Goal: Task Accomplishment & Management: Use online tool/utility

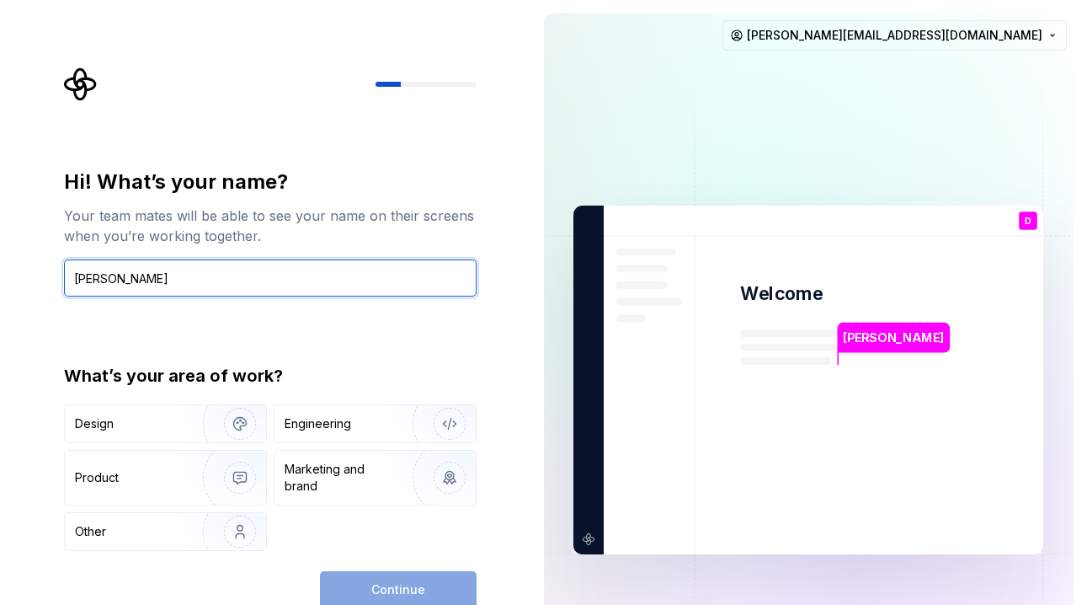
type input "Debora"
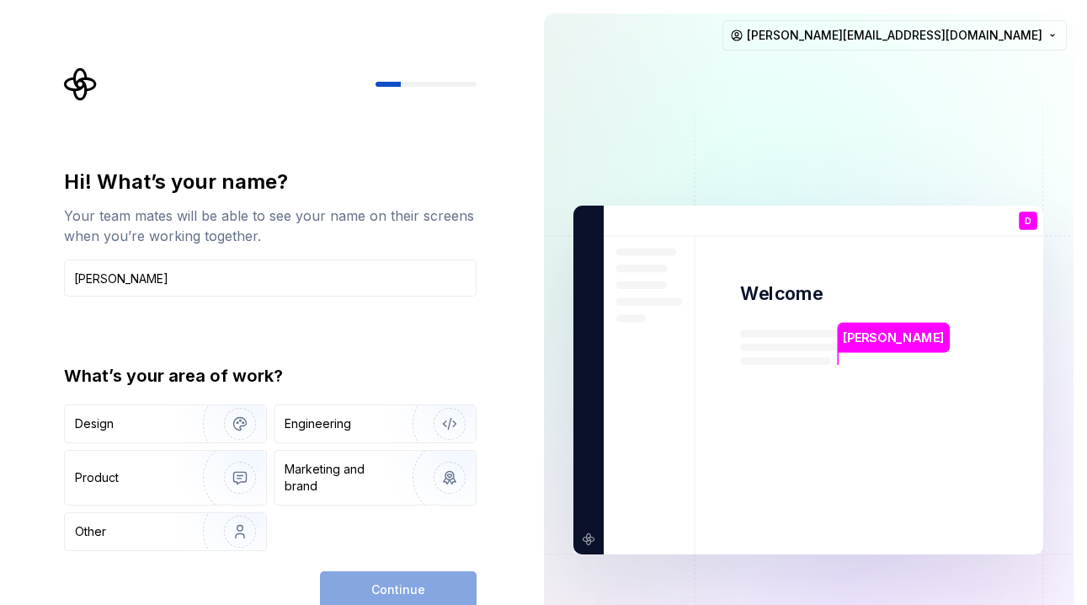
click at [157, 449] on div "Design Engineering Product Marketing and brand Other" at bounding box center [270, 477] width 413 height 147
click at [147, 484] on div "Product" at bounding box center [130, 477] width 111 height 17
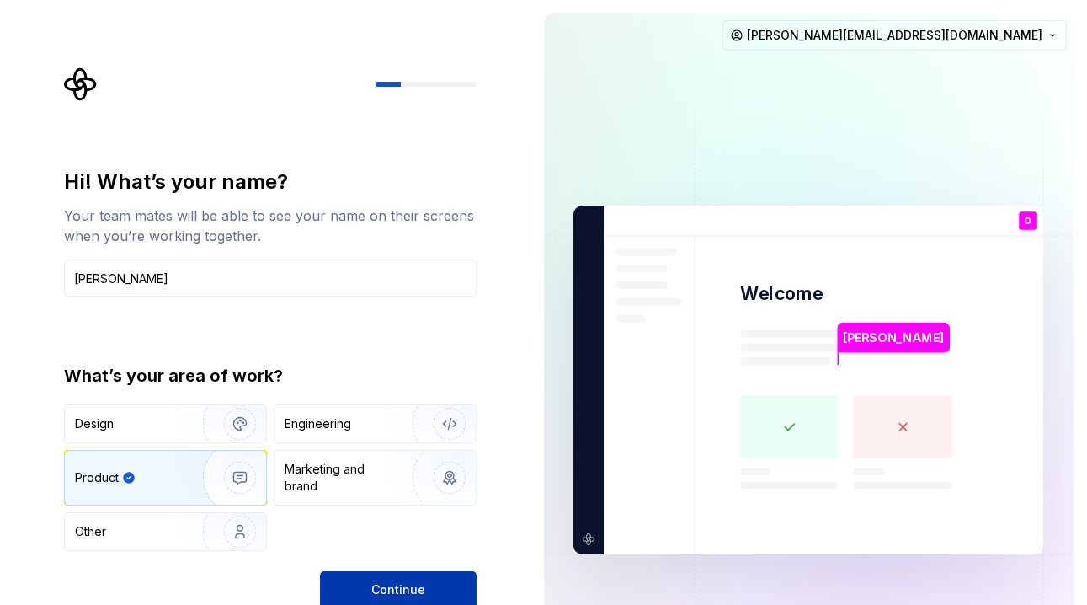
click at [358, 574] on button "Continue" at bounding box center [398, 589] width 157 height 37
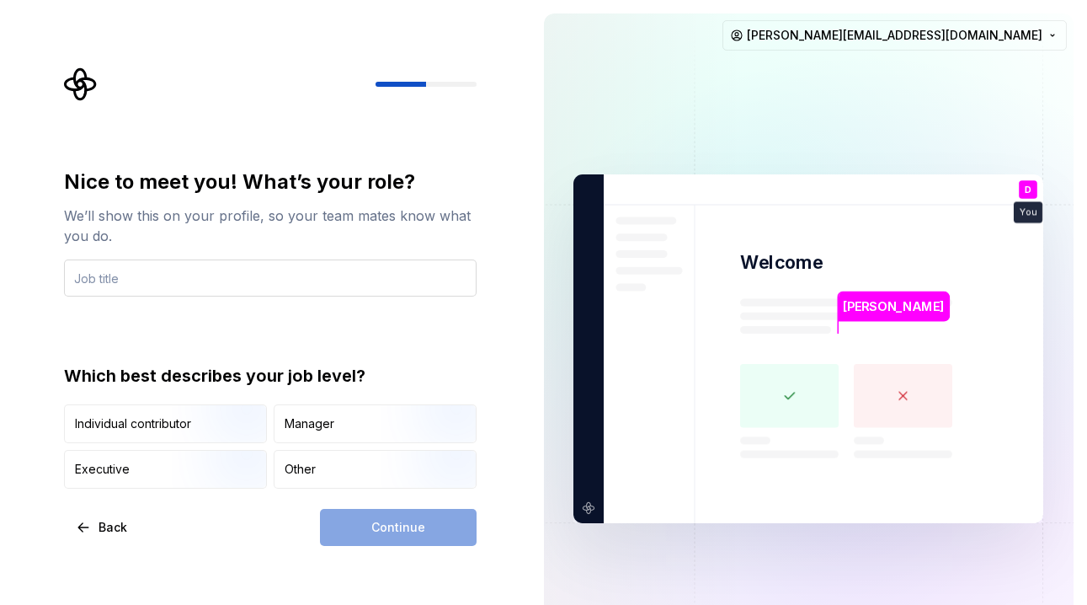
click at [289, 288] on input "text" at bounding box center [270, 277] width 413 height 37
type input "UX/UI Designer"
click at [430, 535] on div "Continue" at bounding box center [398, 527] width 157 height 37
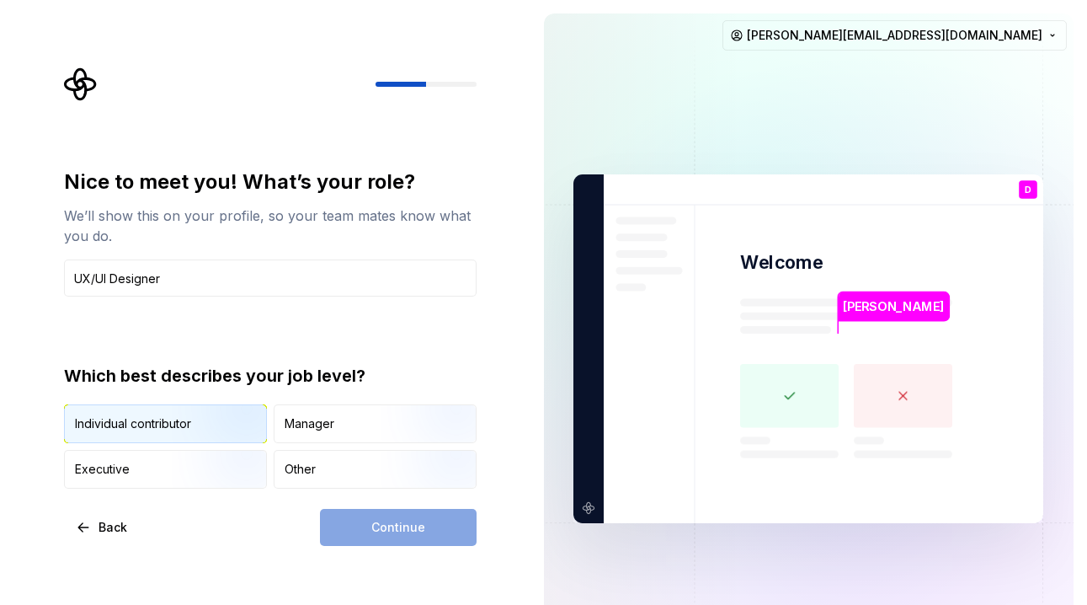
click at [174, 434] on img "button" at bounding box center [226, 444] width 108 height 113
click at [348, 529] on button "Continue" at bounding box center [398, 527] width 157 height 37
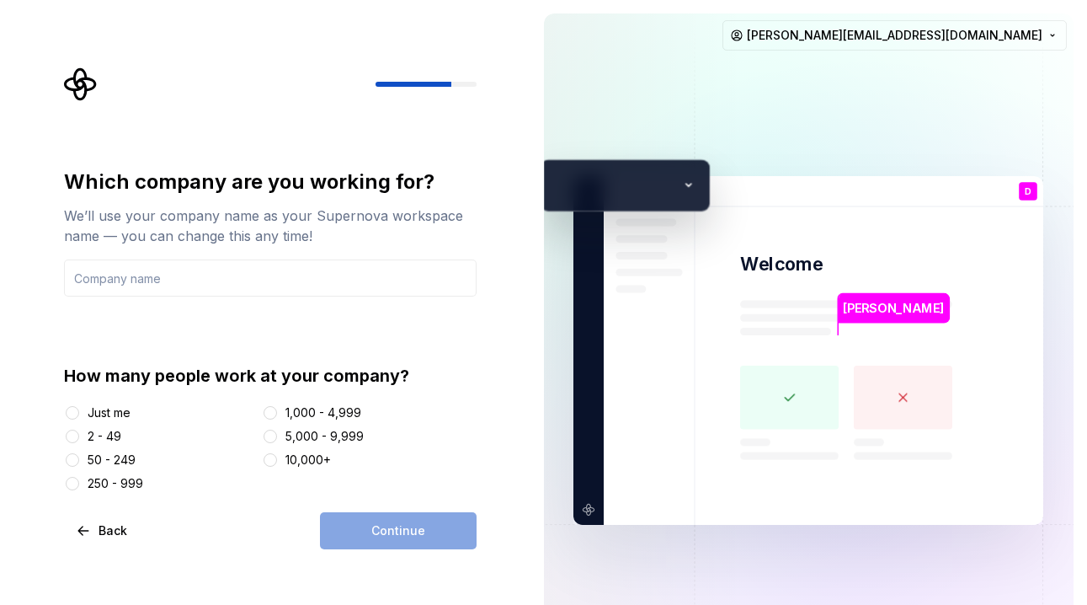
click at [120, 416] on div "Just me" at bounding box center [109, 412] width 43 height 17
click at [79, 416] on button "Just me" at bounding box center [72, 412] width 13 height 13
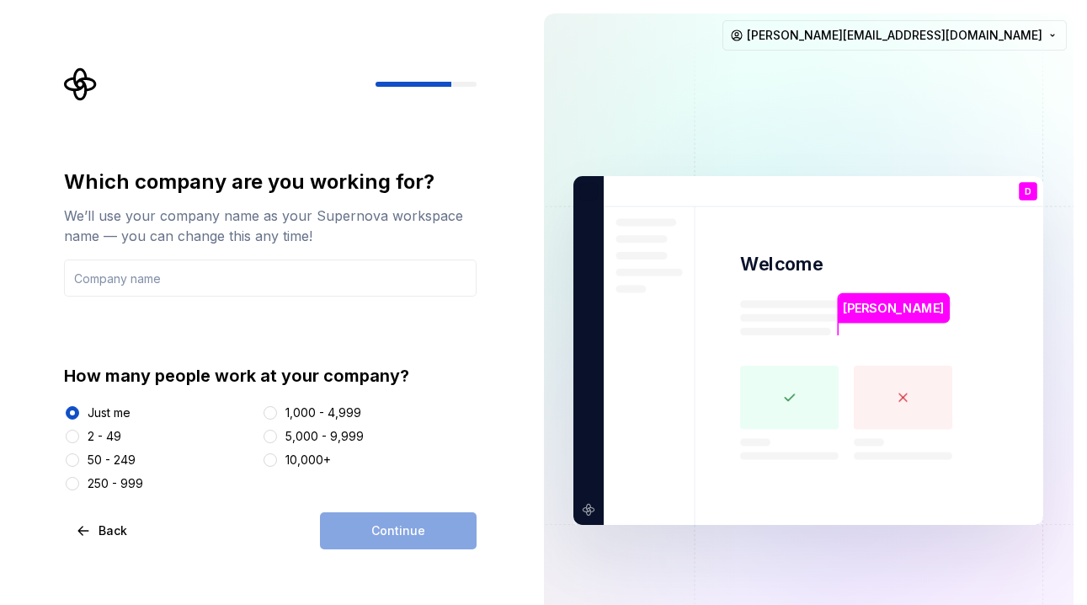
click at [378, 530] on div "Continue" at bounding box center [398, 530] width 157 height 37
click at [103, 434] on div "2 - 49" at bounding box center [105, 436] width 34 height 17
click at [79, 434] on button "2 - 49" at bounding box center [72, 435] width 13 height 13
click at [359, 524] on div "Continue" at bounding box center [398, 530] width 157 height 37
click at [210, 290] on input "text" at bounding box center [270, 277] width 413 height 37
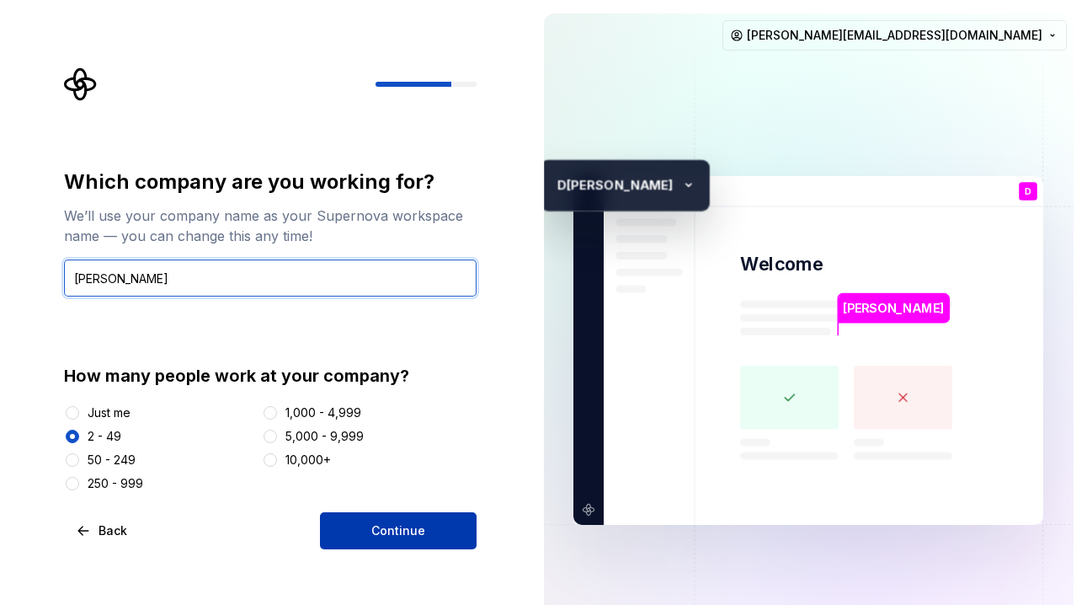
type input "Debora Moratalla"
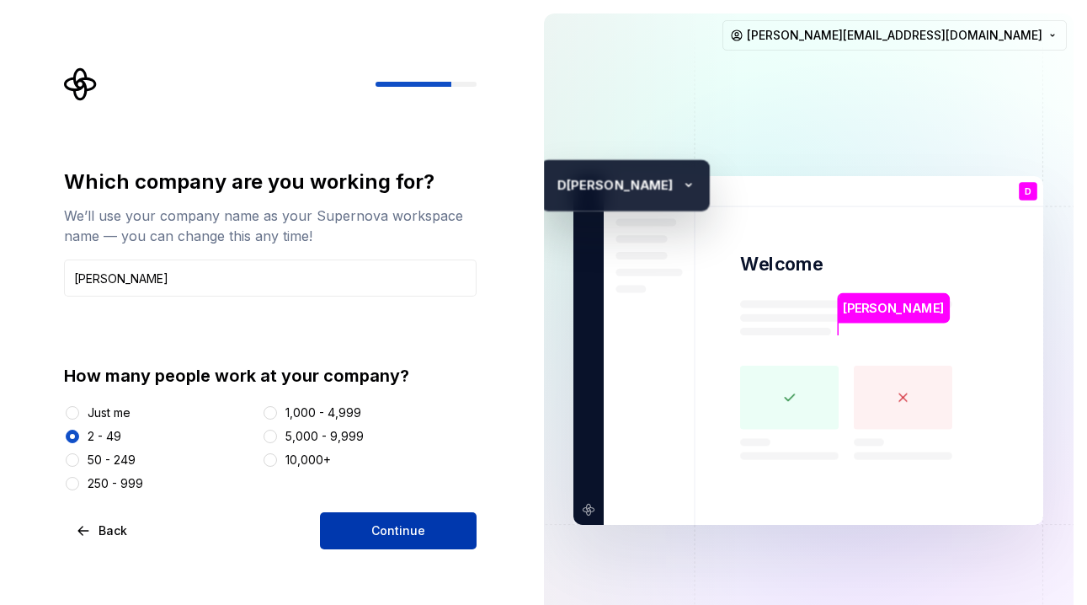
click at [381, 538] on span "Continue" at bounding box center [398, 530] width 54 height 17
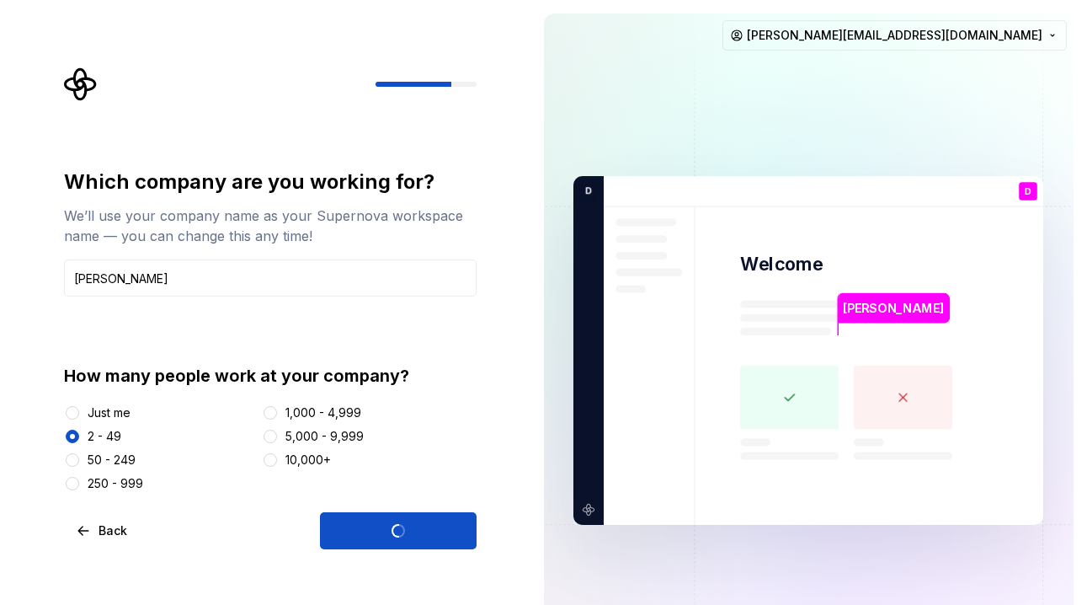
click at [103, 420] on div "Just me" at bounding box center [109, 412] width 43 height 17
click at [79, 419] on button "Just me" at bounding box center [72, 412] width 13 height 13
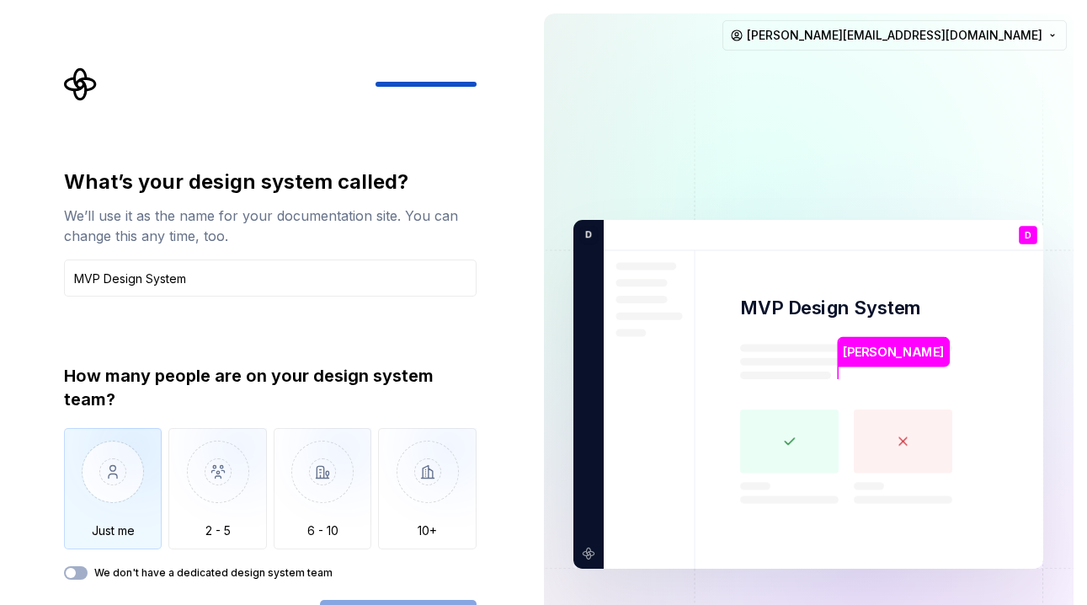
type input "MVP Design System"
click at [104, 492] on img "button" at bounding box center [113, 484] width 99 height 113
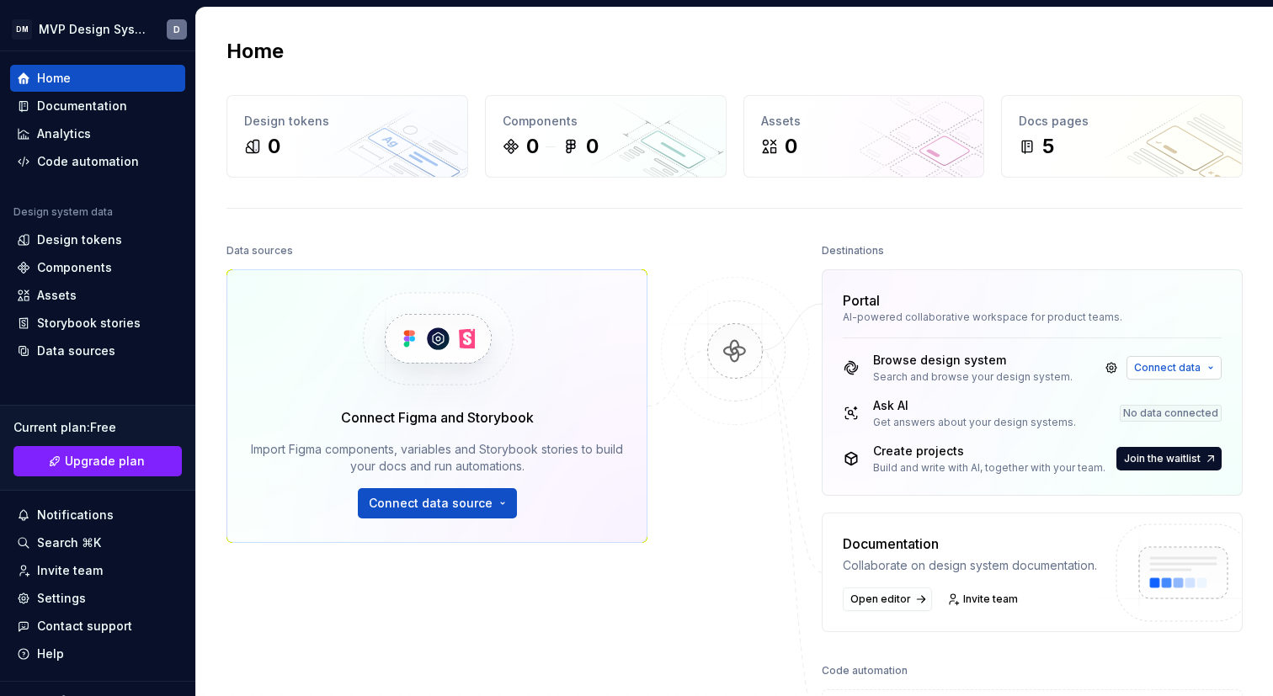
click at [1086, 361] on span "Connect data" at bounding box center [1167, 367] width 67 height 13
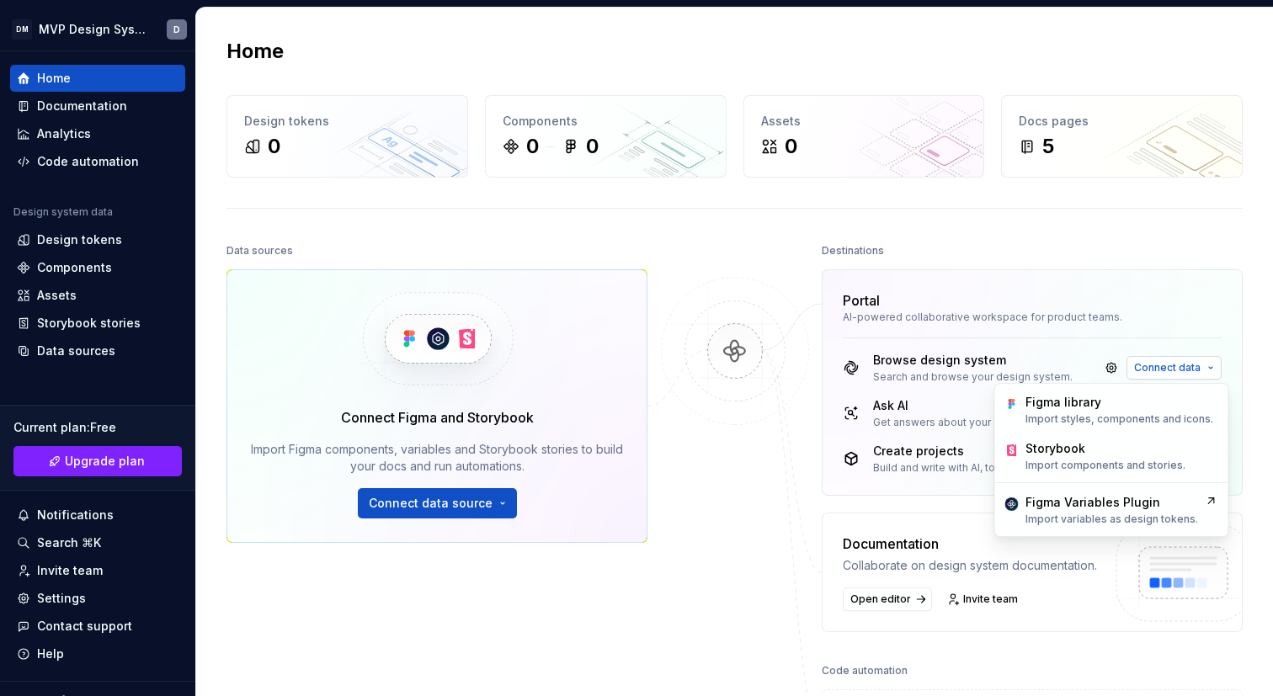
click at [1086, 361] on span "Connect data" at bounding box center [1167, 367] width 67 height 13
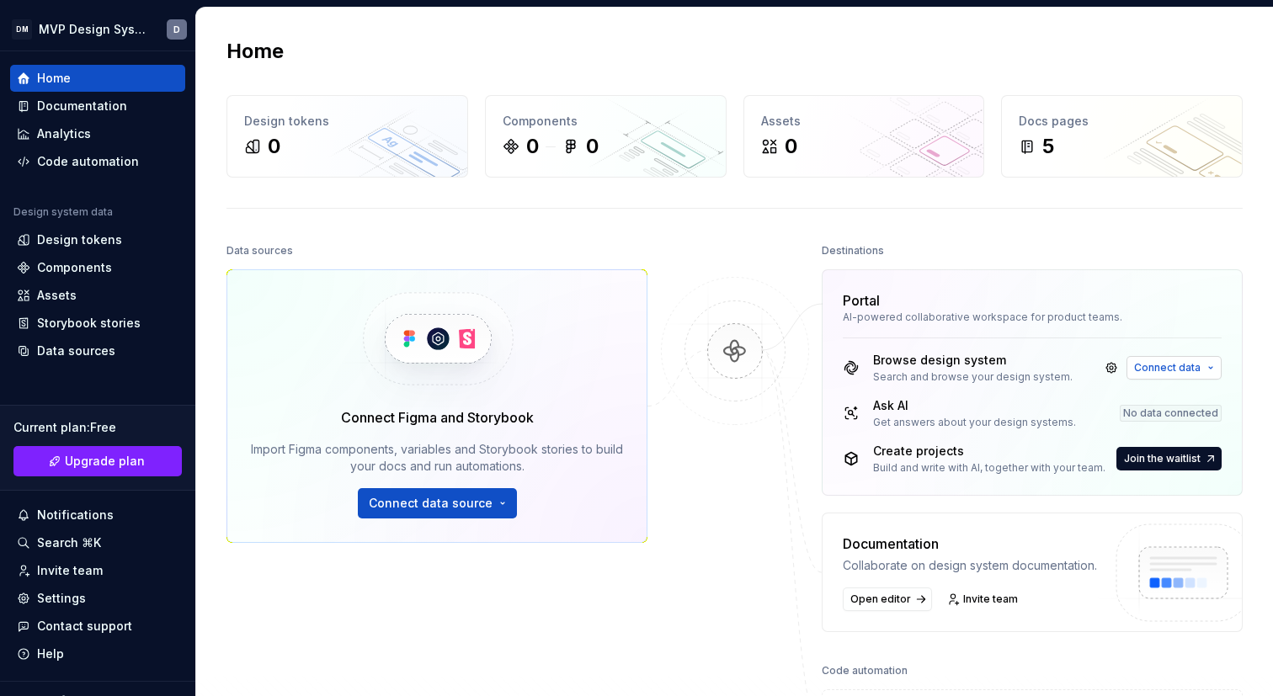
click at [1086, 361] on span "Connect data" at bounding box center [1167, 367] width 67 height 13
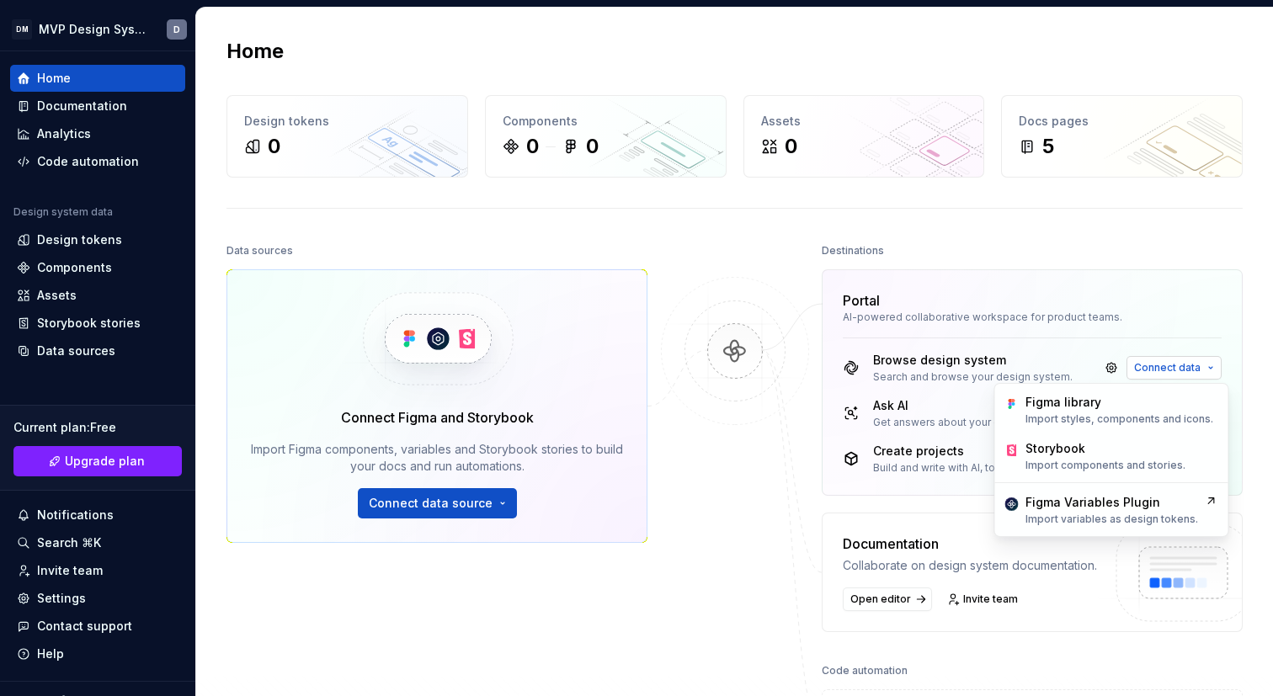
click at [1086, 361] on span "Connect data" at bounding box center [1167, 367] width 67 height 13
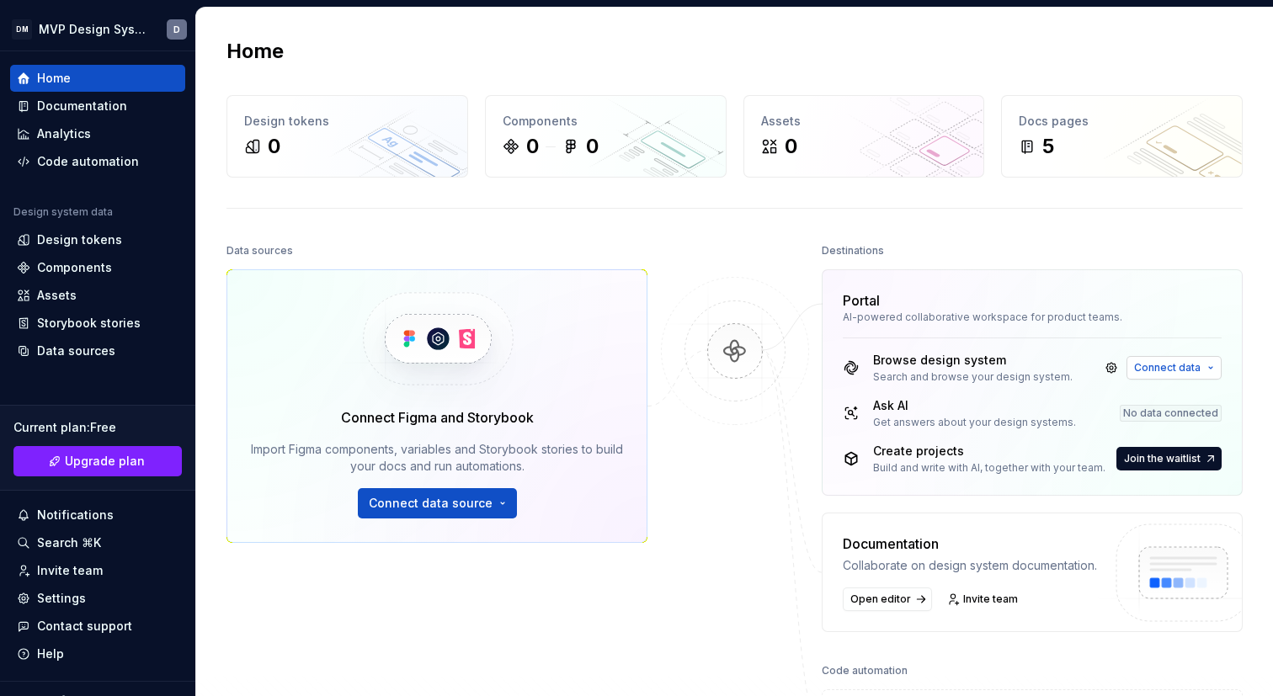
click at [1086, 361] on span "Connect data" at bounding box center [1167, 367] width 67 height 13
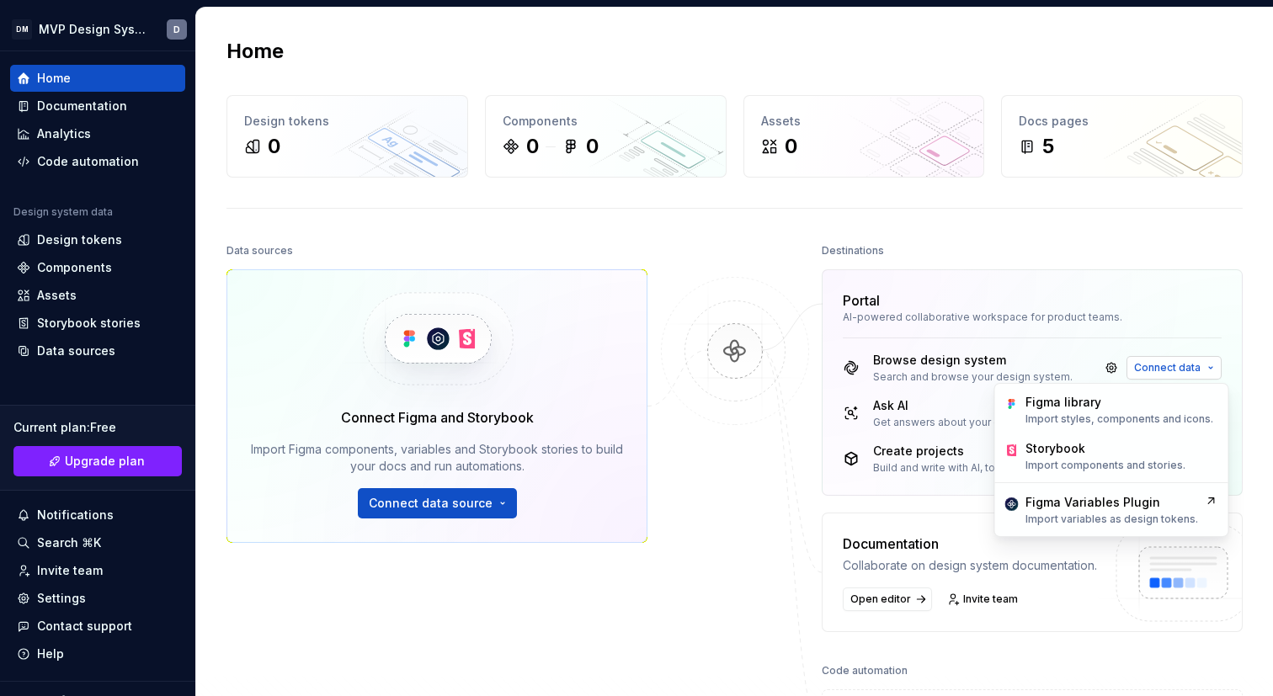
click at [1086, 361] on span "Connect data" at bounding box center [1167, 367] width 67 height 13
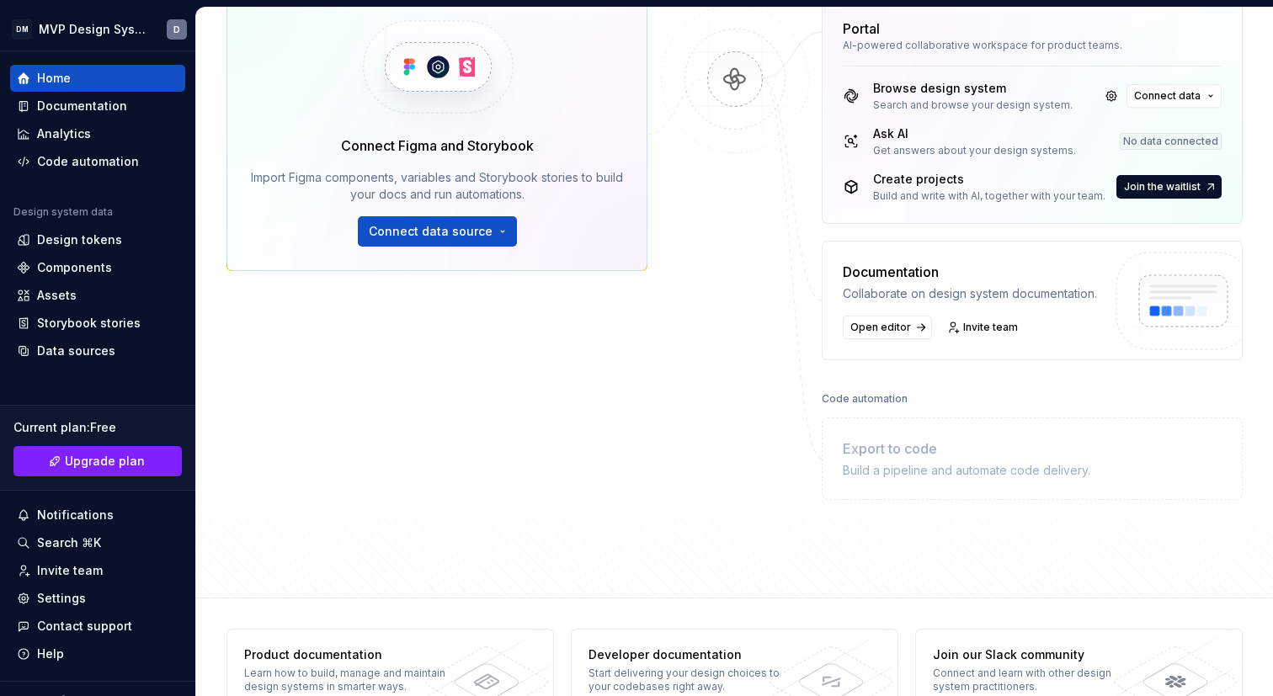
scroll to position [270, 0]
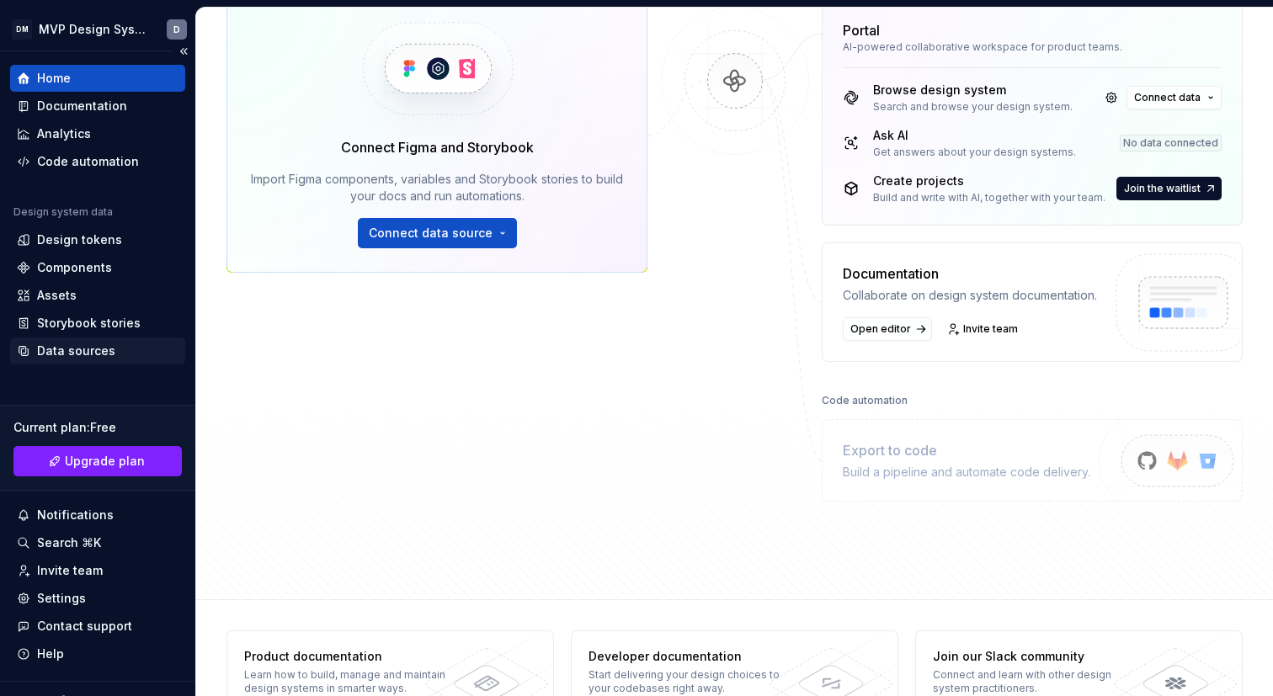
click at [87, 346] on div "Data sources" at bounding box center [76, 351] width 78 height 17
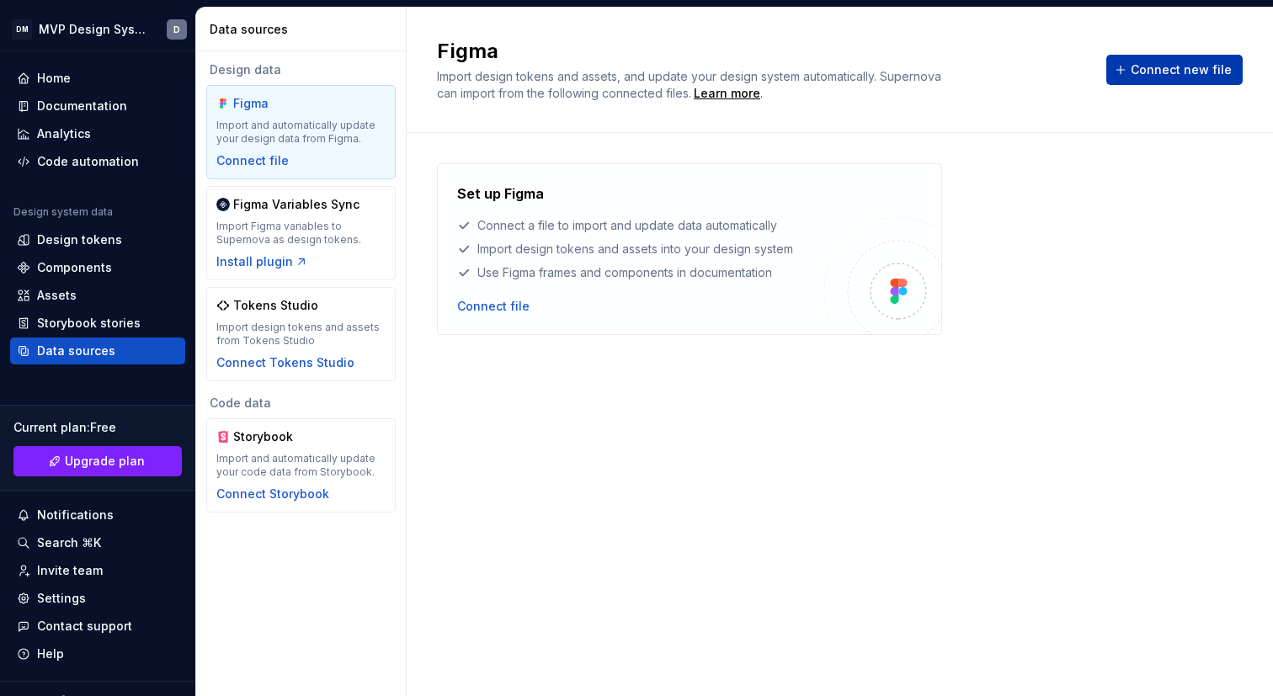
click at [1086, 62] on span "Connect new file" at bounding box center [1181, 69] width 101 height 17
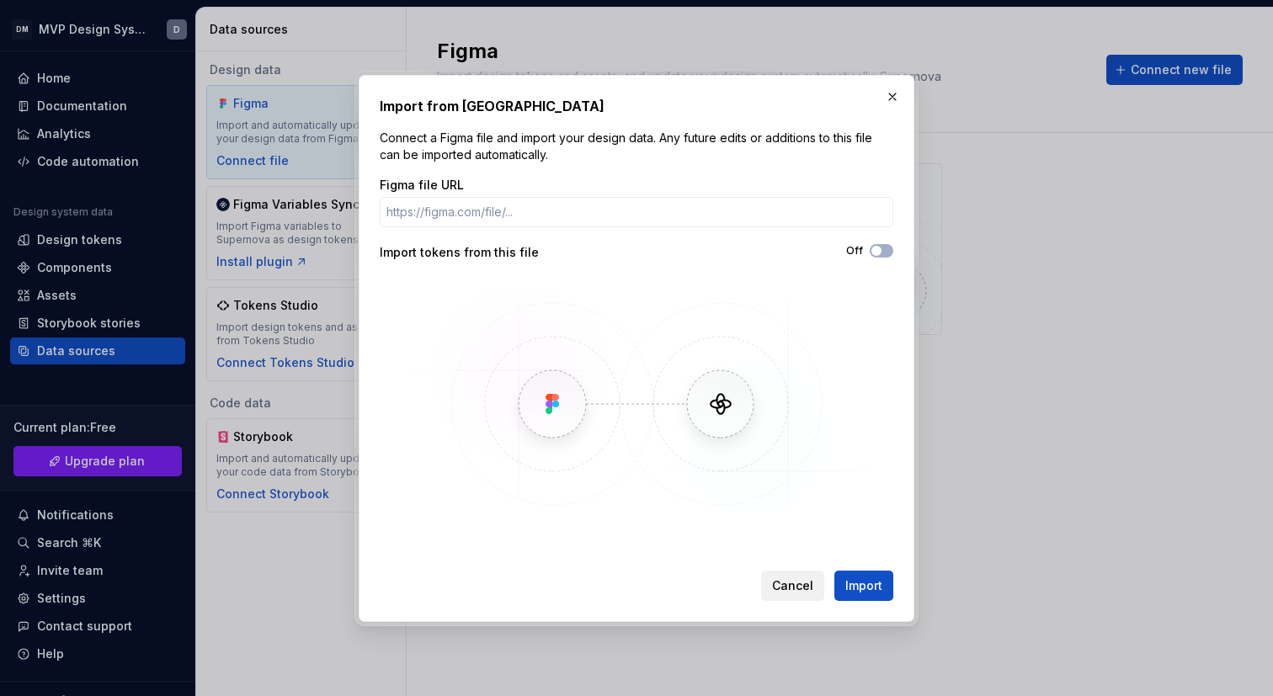
click at [784, 578] on span "Cancel" at bounding box center [792, 586] width 41 height 17
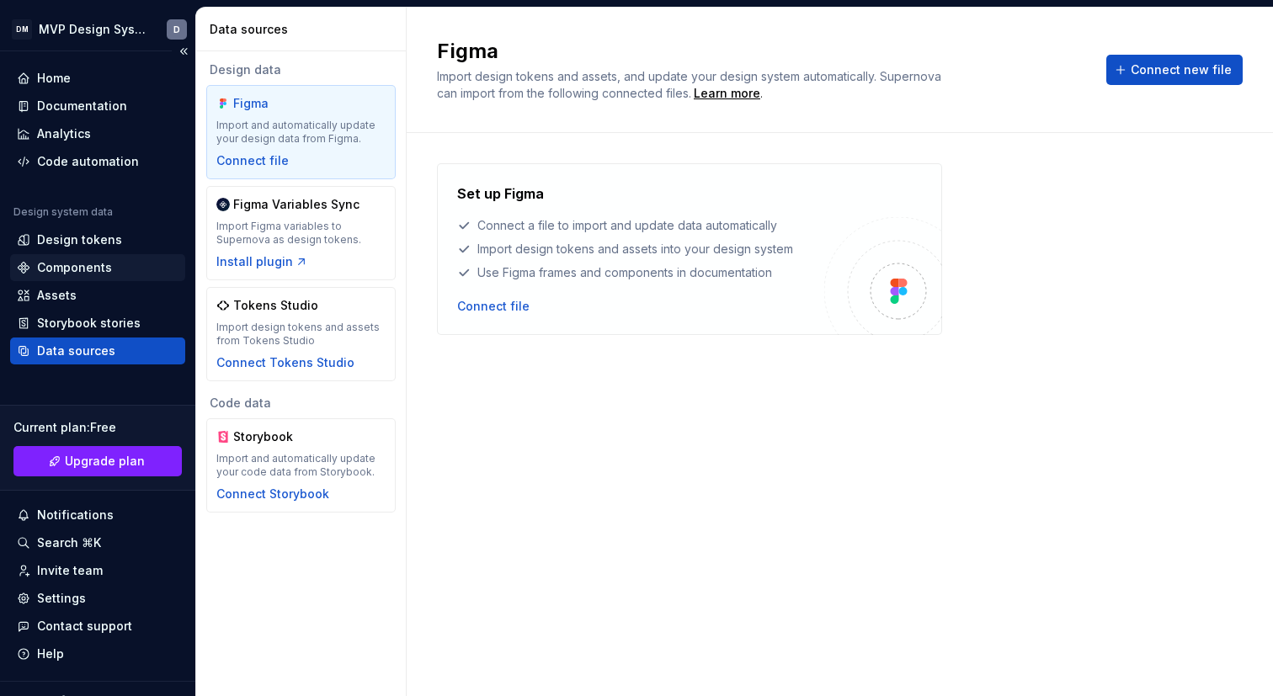
click at [91, 276] on div "Components" at bounding box center [97, 267] width 175 height 27
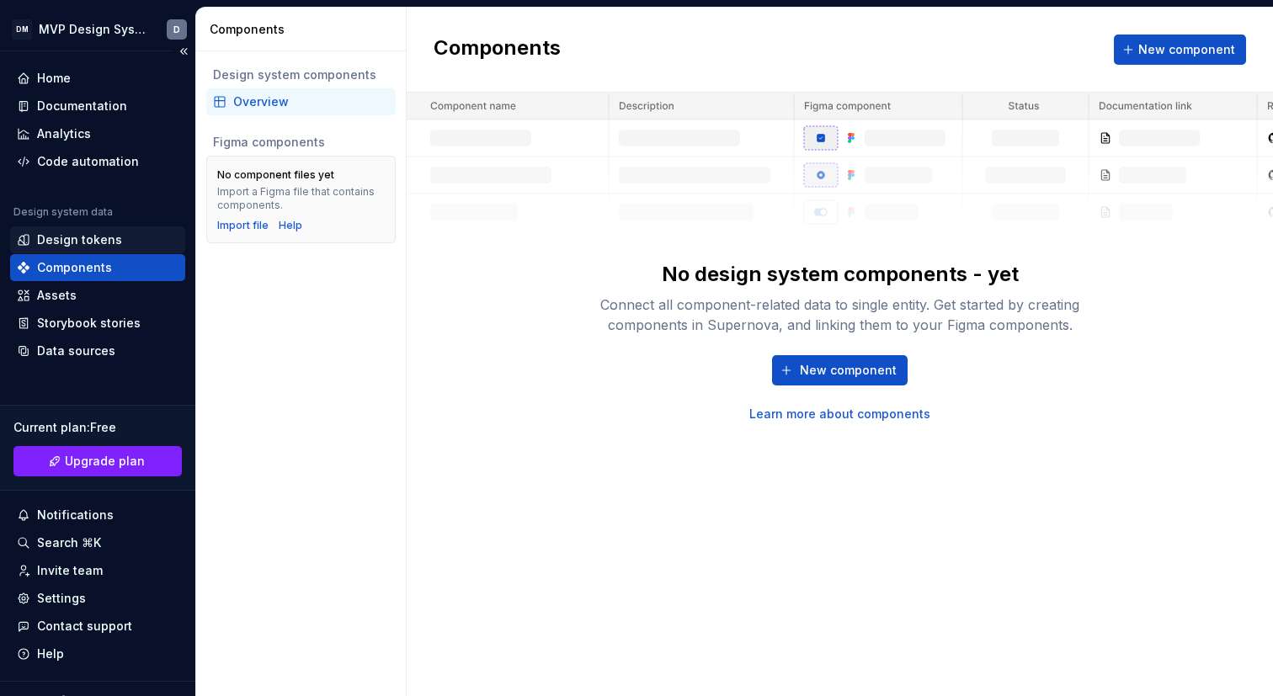
click at [83, 242] on div "Design tokens" at bounding box center [79, 240] width 85 height 17
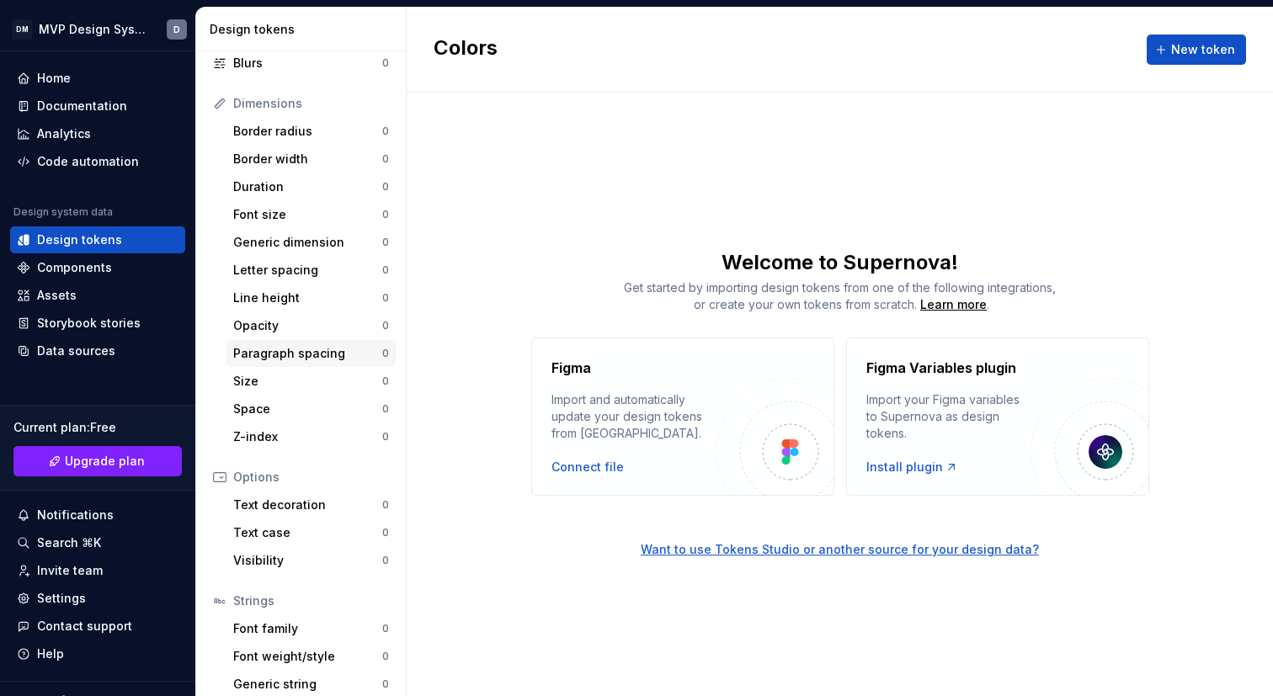
scroll to position [226, 0]
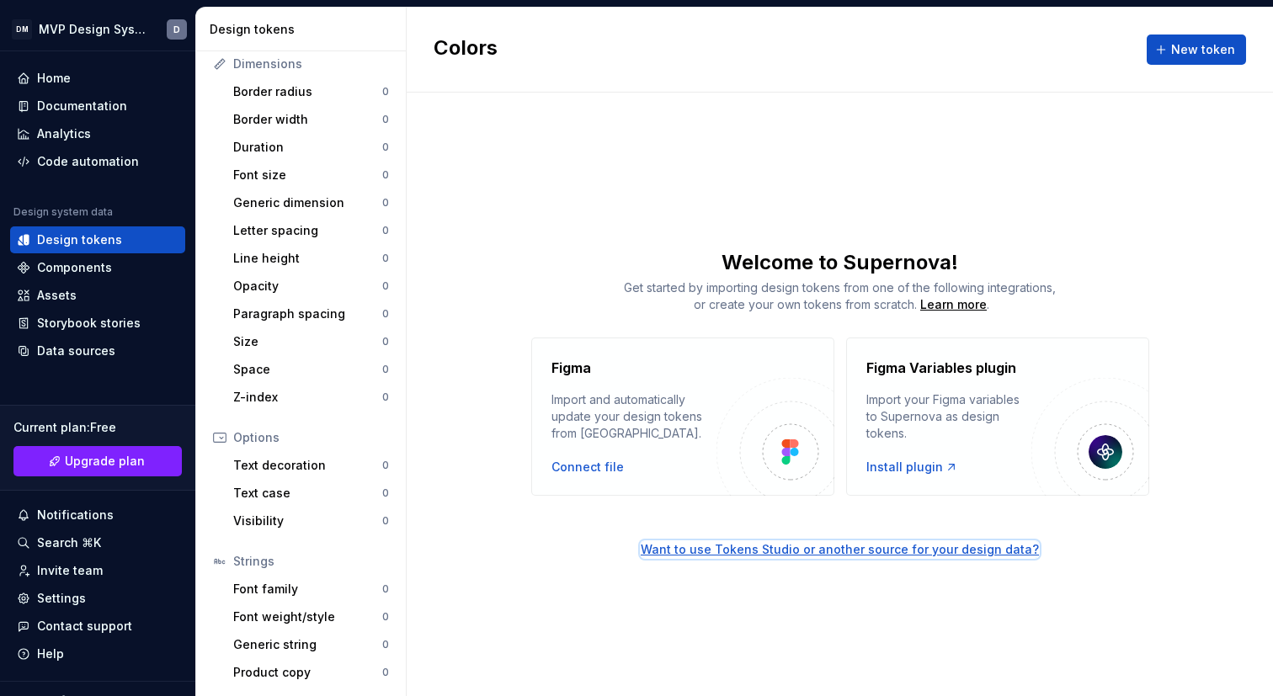
click at [658, 555] on div "Want to use Tokens Studio or another source for your design data?" at bounding box center [840, 549] width 398 height 17
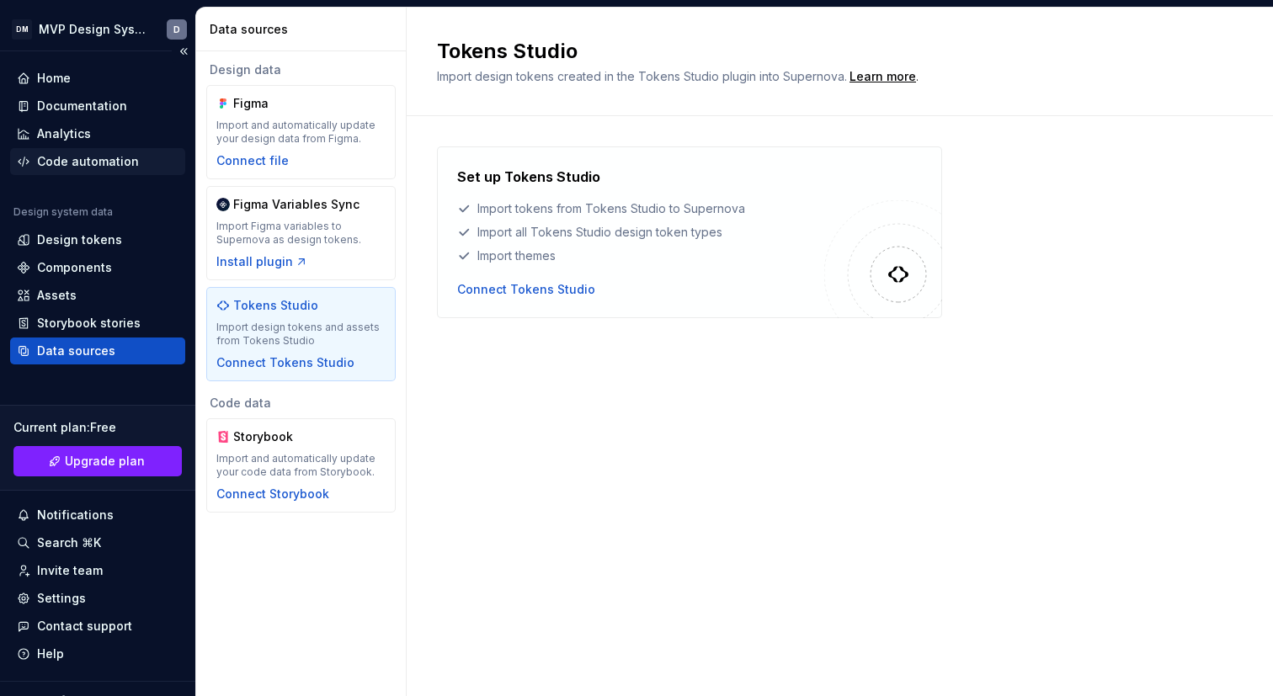
click at [64, 172] on div "Code automation" at bounding box center [97, 161] width 175 height 27
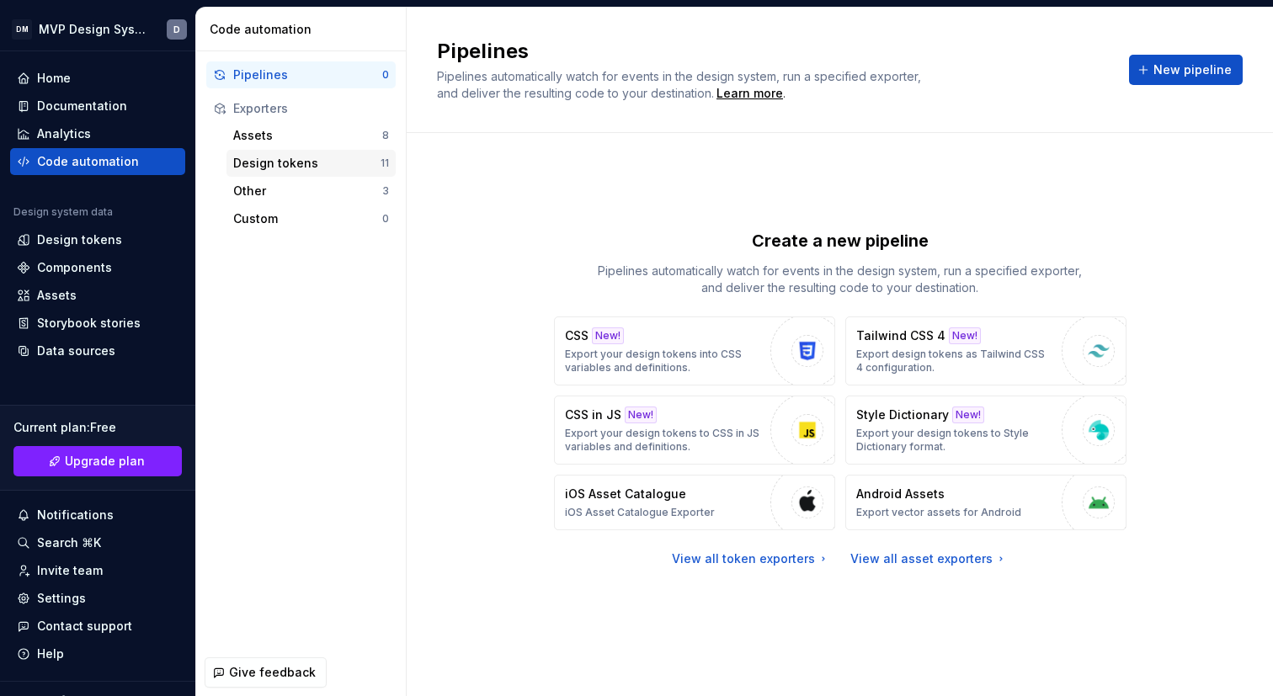
click at [262, 168] on div "Design tokens" at bounding box center [306, 163] width 147 height 17
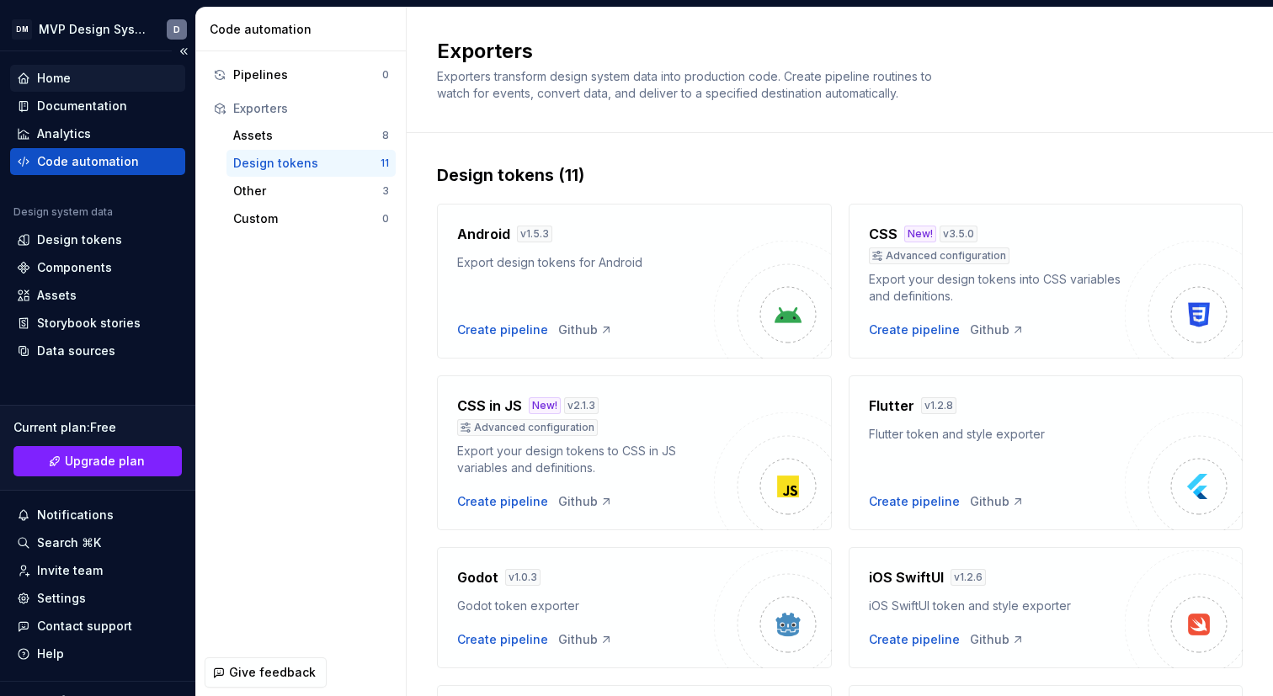
click at [77, 81] on div "Home" at bounding box center [98, 78] width 162 height 17
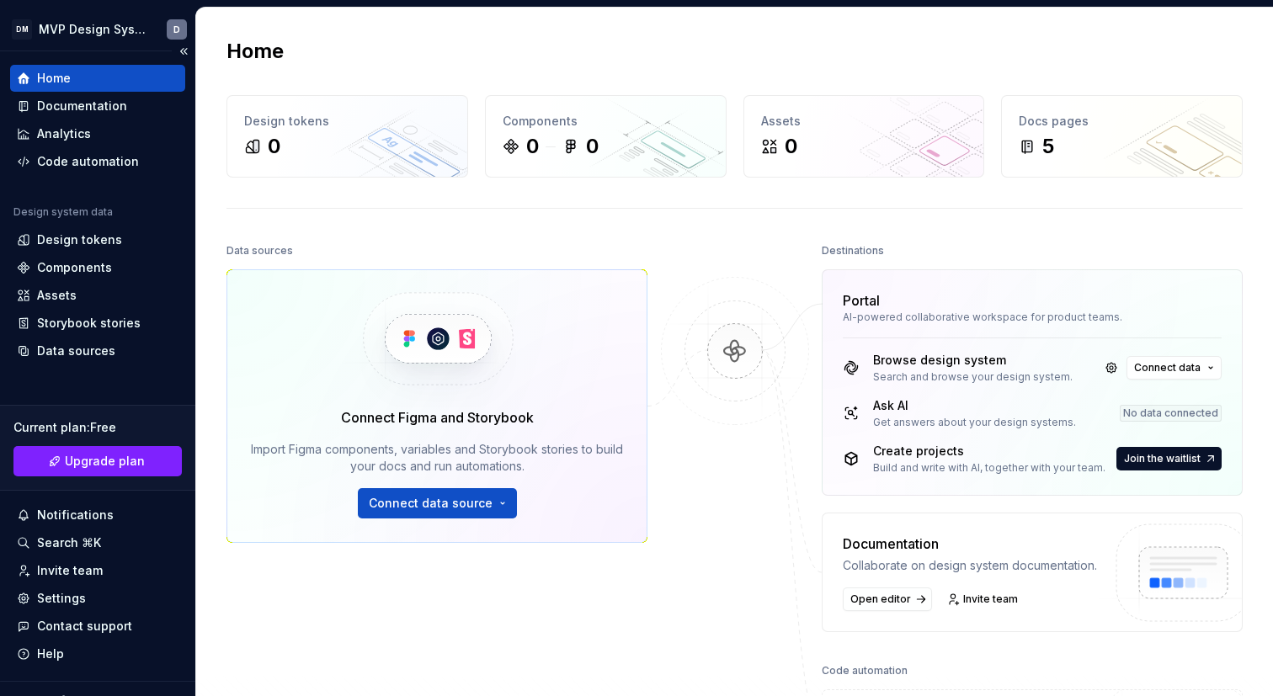
click at [141, 604] on div at bounding box center [97, 704] width 195 height 44
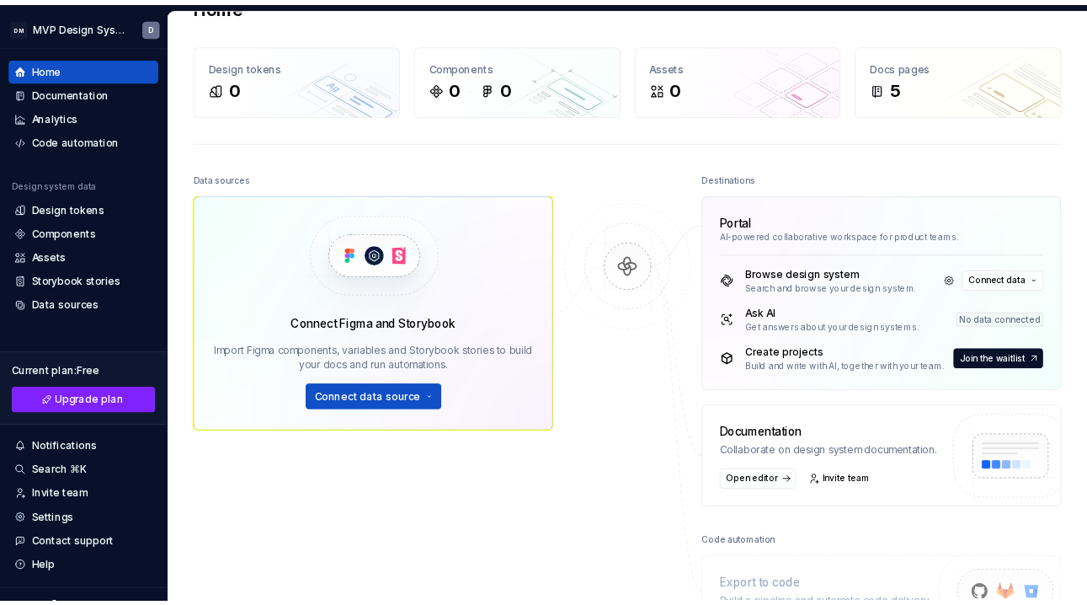
scroll to position [46, 0]
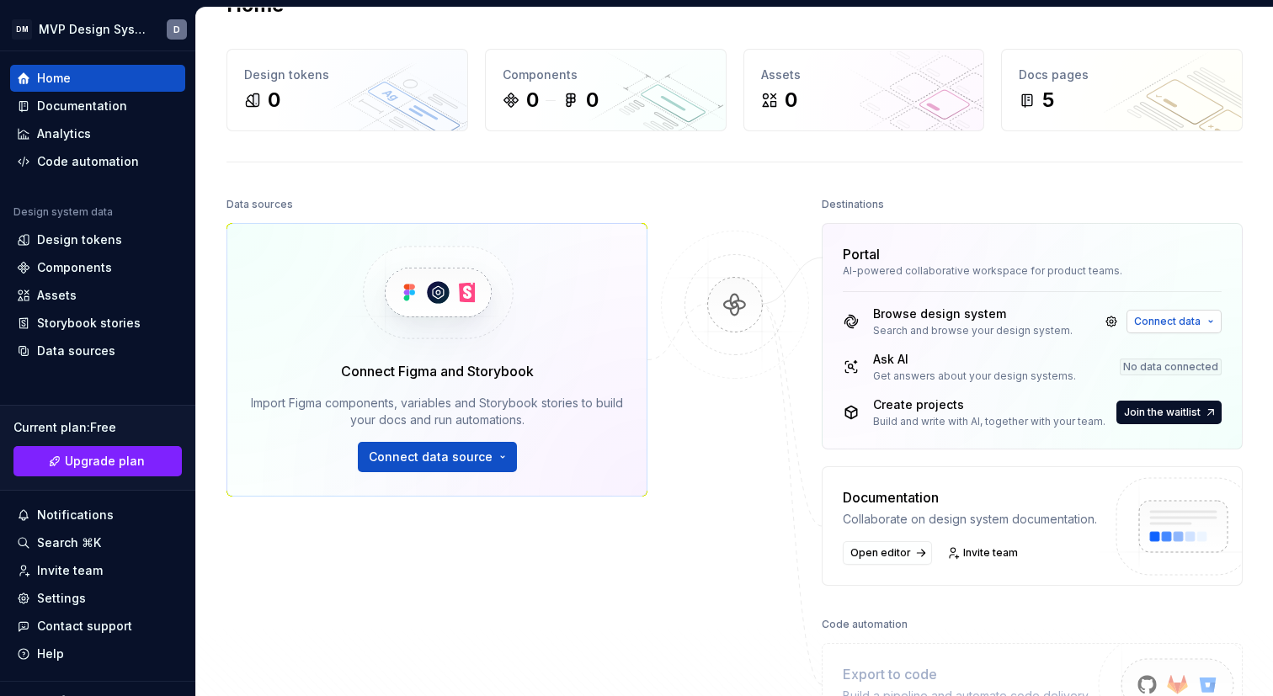
click at [1086, 322] on span "Connect data" at bounding box center [1167, 321] width 67 height 13
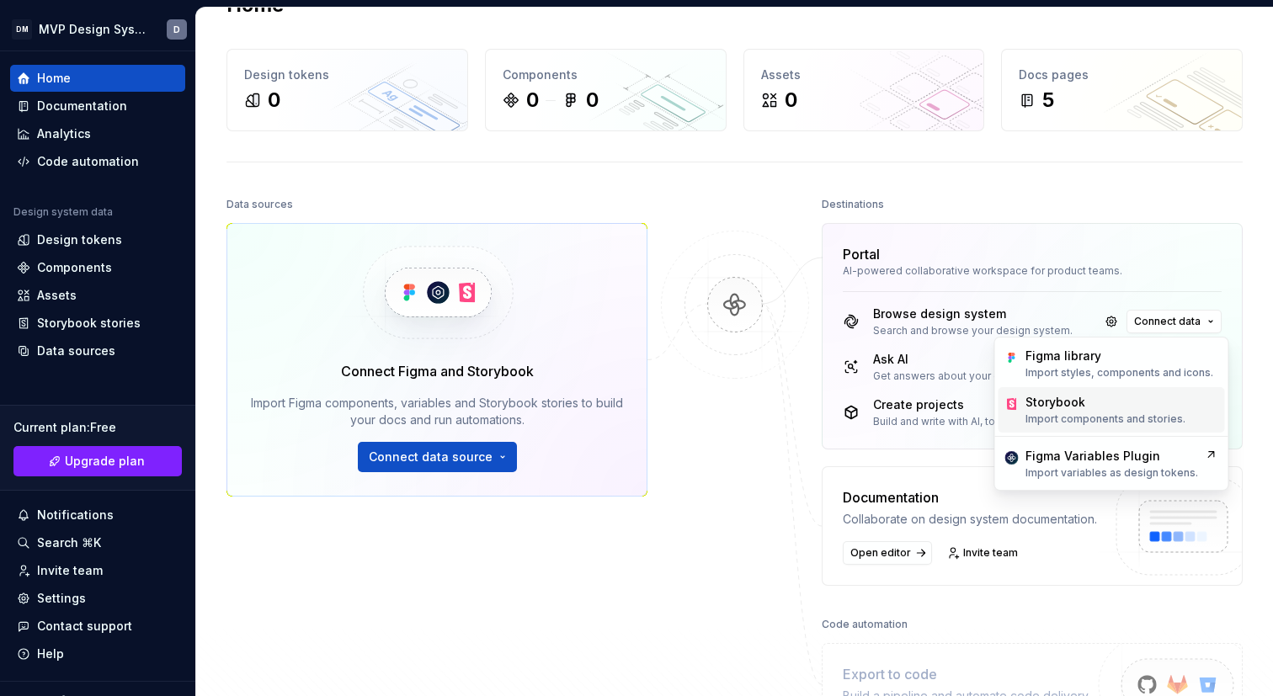
click at [1086, 418] on p "Import components and stories." at bounding box center [1106, 419] width 160 height 13
